Goal: Task Accomplishment & Management: Manage account settings

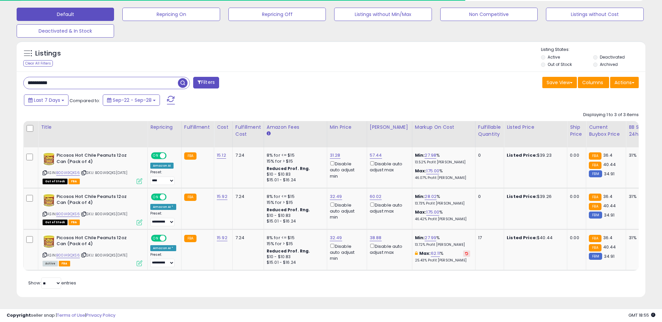
scroll to position [136, 365]
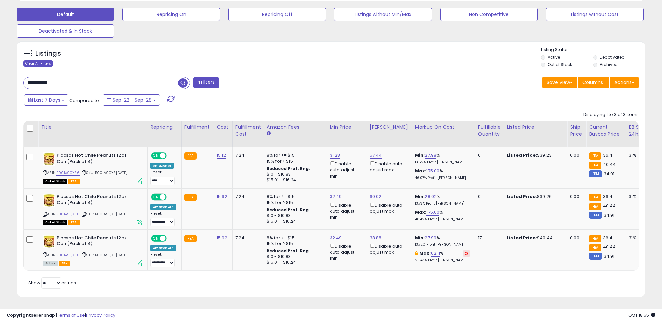
drag, startPoint x: 140, startPoint y: 85, endPoint x: 36, endPoint y: 61, distance: 106.6
click at [39, 61] on div "Listings Clear All Filters Active" at bounding box center [331, 169] width 628 height 256
paste input "text"
type input "**********"
click at [183, 84] on span "button" at bounding box center [183, 83] width 10 height 10
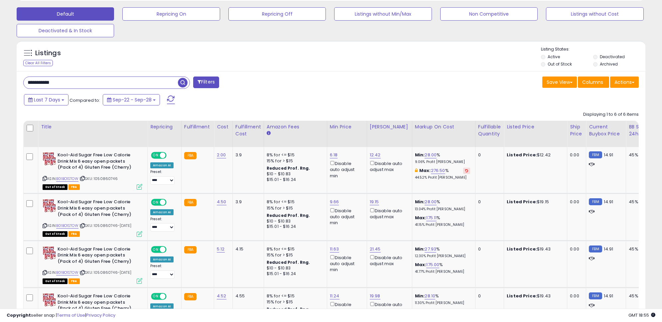
click at [375, 63] on div "Listings Clear All Filters Listing States:" at bounding box center [331, 57] width 628 height 23
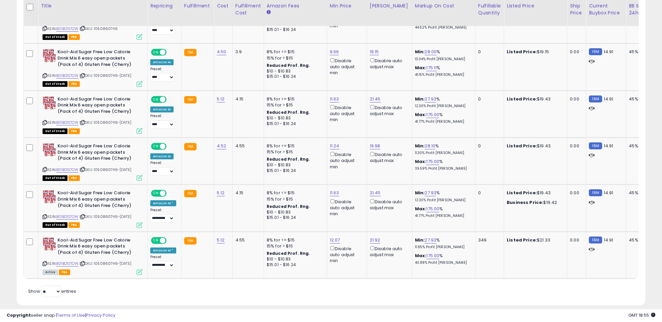
scroll to position [365, 0]
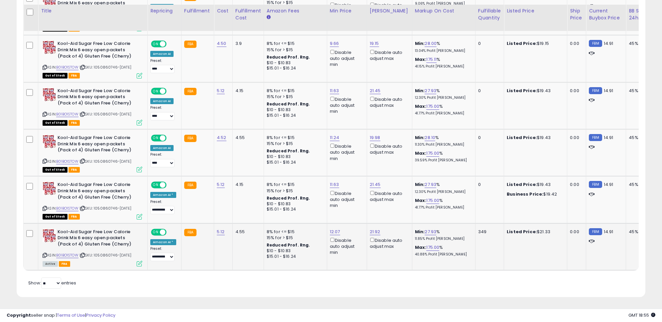
click at [71, 247] on div "ASIN: B01BO1STOW | SKU: 1050860746-[DATE] Active FBA" at bounding box center [93, 247] width 100 height 37
click at [68, 252] on link "B01BO1STOW" at bounding box center [67, 255] width 22 height 6
click at [370, 228] on link "21.92" at bounding box center [375, 231] width 11 height 7
type input "*"
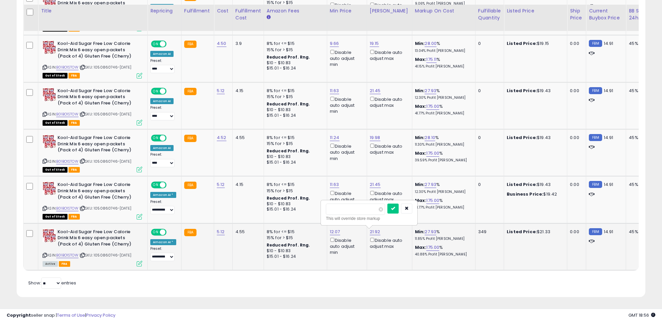
type input "*****"
click button "submit" at bounding box center [392, 208] width 11 height 10
click at [315, 285] on div "Retrieving listings data.. Displaying 1 to 6 of 6 items Title Repricing" at bounding box center [330, 120] width 615 height 341
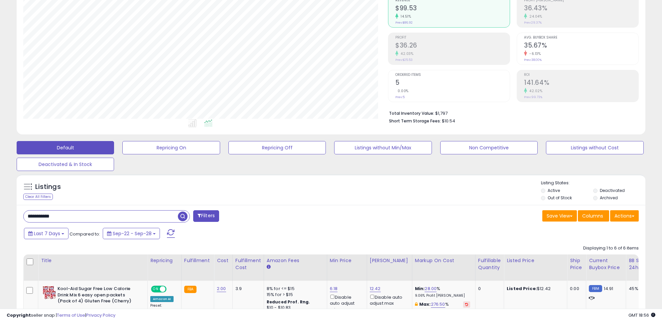
scroll to position [86, 0]
